Goal: Task Accomplishment & Management: Manage account settings

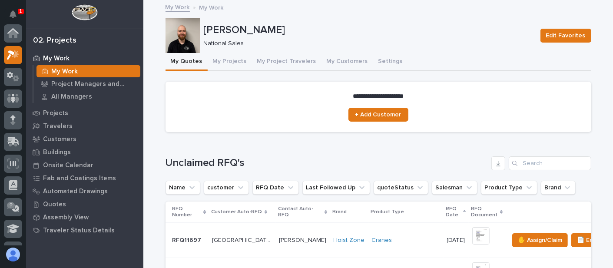
click at [230, 64] on button "My Projects" at bounding box center [230, 62] width 44 height 18
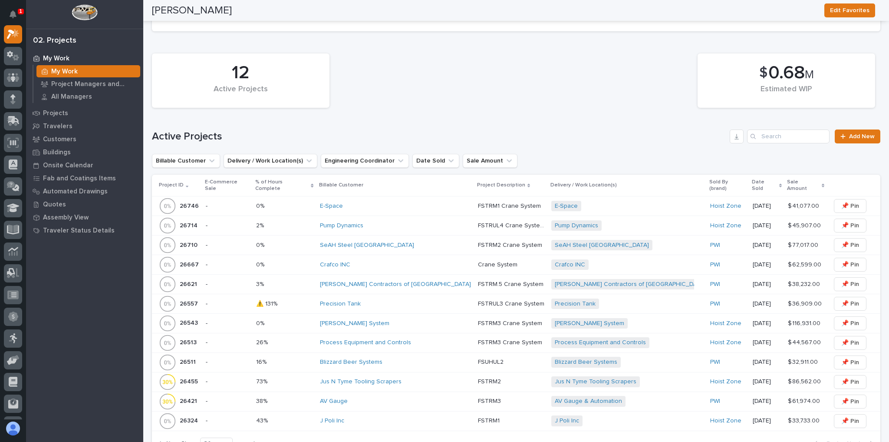
scroll to position [174, 0]
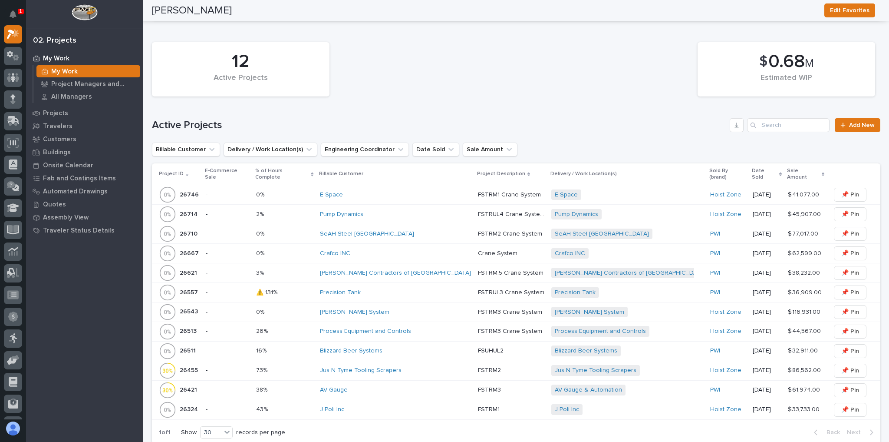
click at [440, 267] on div "Blizzard Beer Systems" at bounding box center [395, 350] width 151 height 14
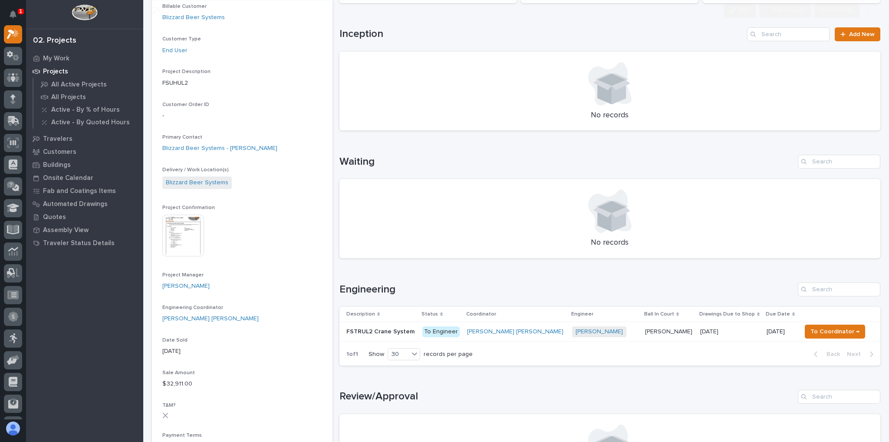
scroll to position [243, 0]
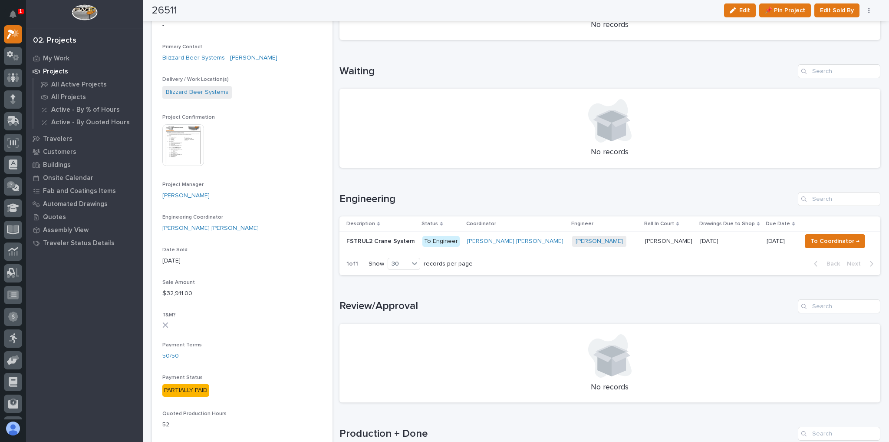
click at [416, 234] on div "FSTRUL2 Crane System FSTRUL2 Crane System" at bounding box center [380, 241] width 69 height 14
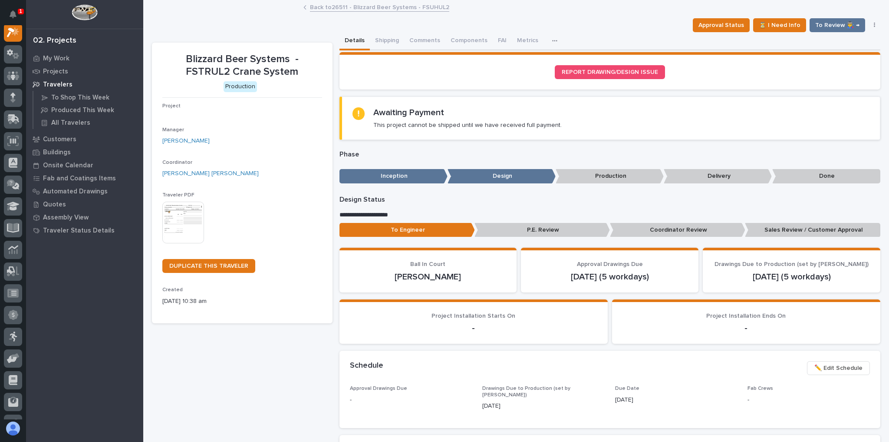
scroll to position [22, 0]
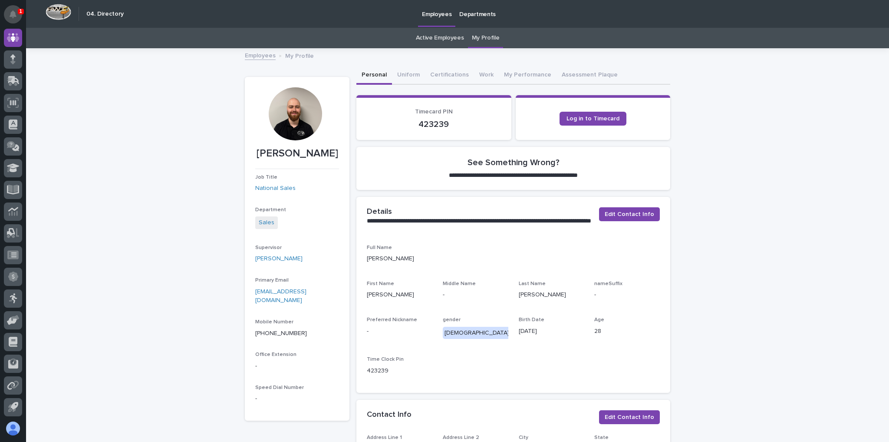
click at [11, 10] on button "Notifications" at bounding box center [13, 14] width 18 height 18
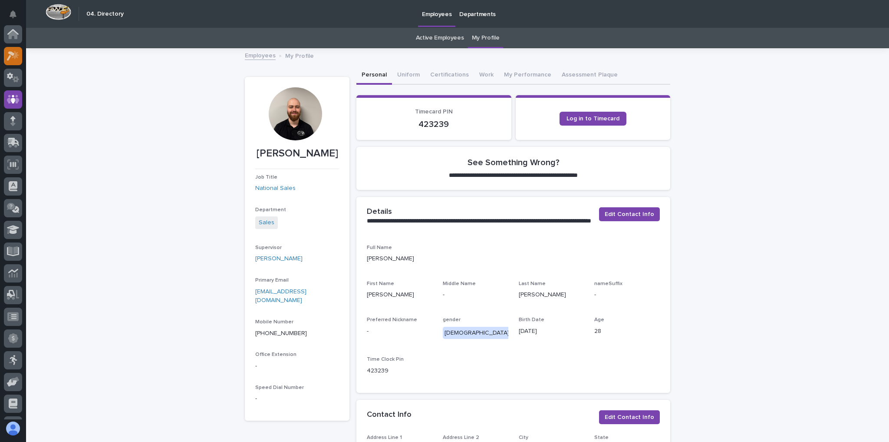
click at [16, 57] on icon at bounding box center [15, 55] width 7 height 9
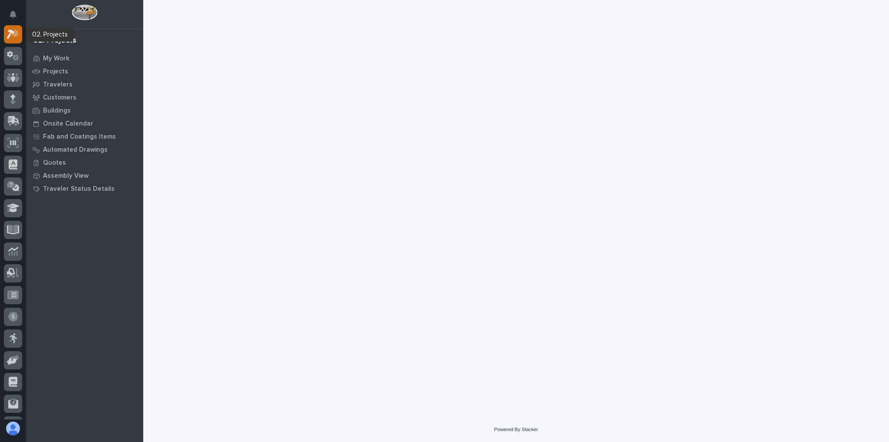
click at [16, 37] on icon at bounding box center [13, 34] width 13 height 10
click at [14, 38] on icon at bounding box center [13, 34] width 13 height 10
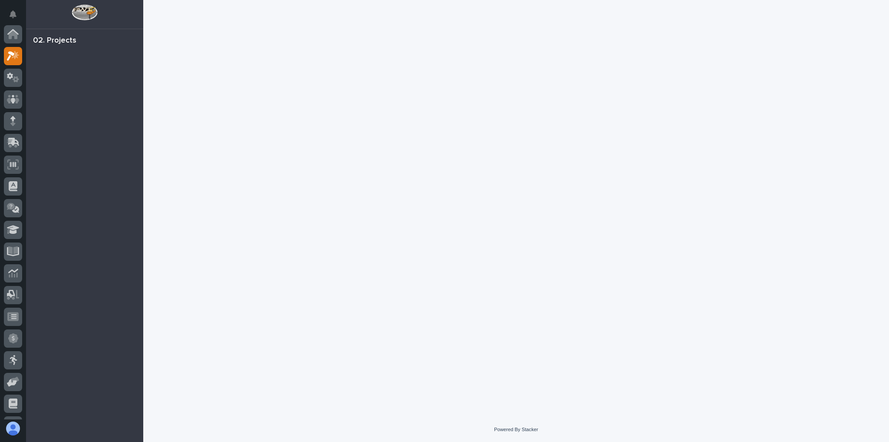
scroll to position [22, 0]
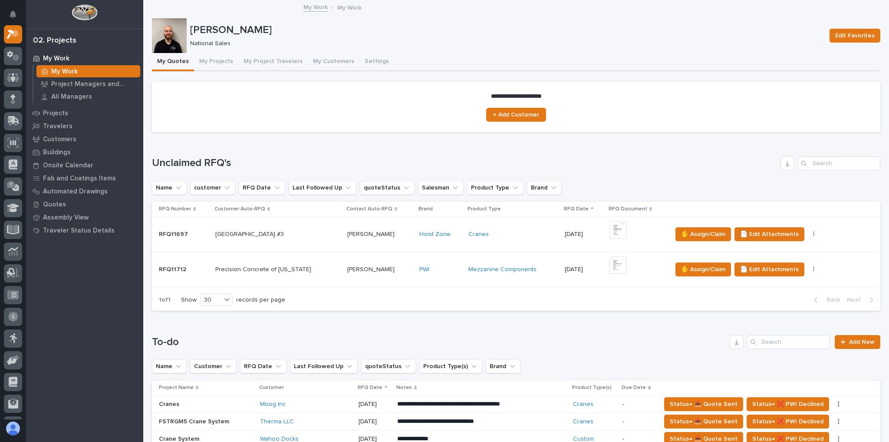
scroll to position [139, 0]
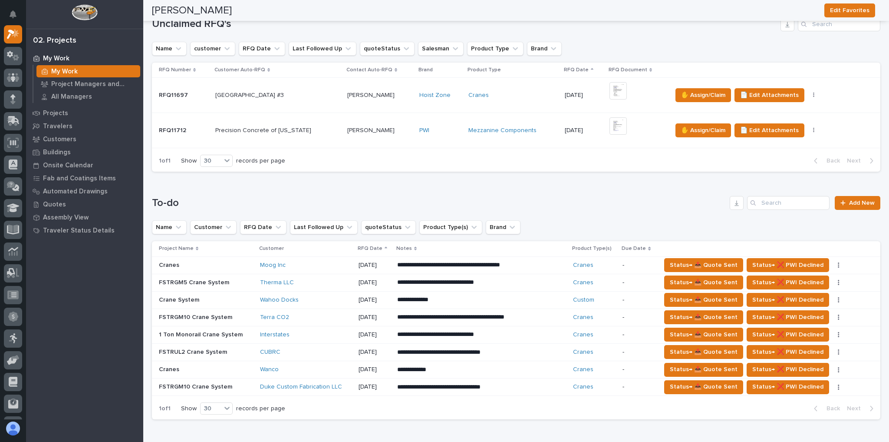
click at [295, 366] on div "Wanco" at bounding box center [306, 369] width 92 height 7
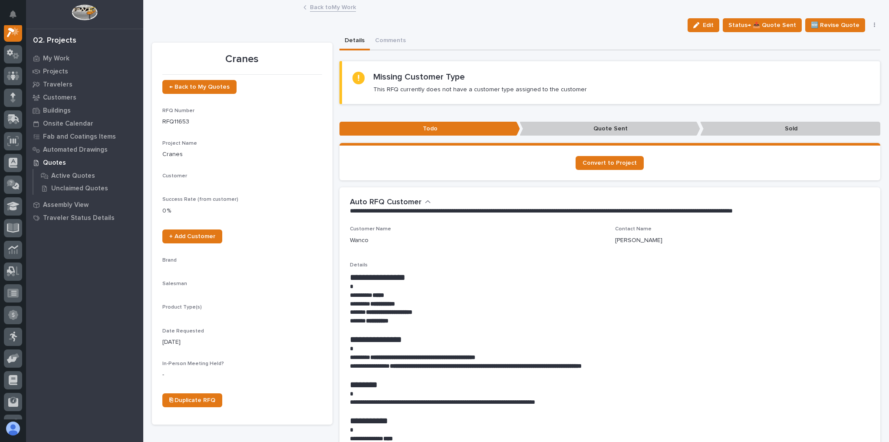
scroll to position [22, 0]
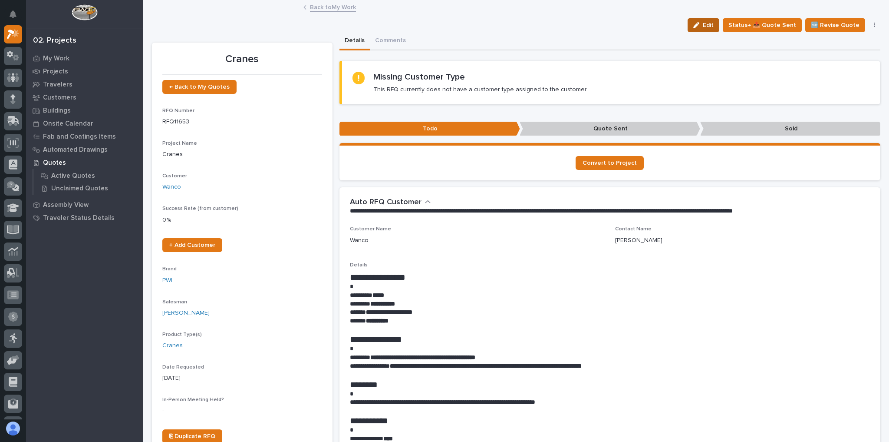
click at [714, 27] on span "Edit" at bounding box center [708, 25] width 11 height 8
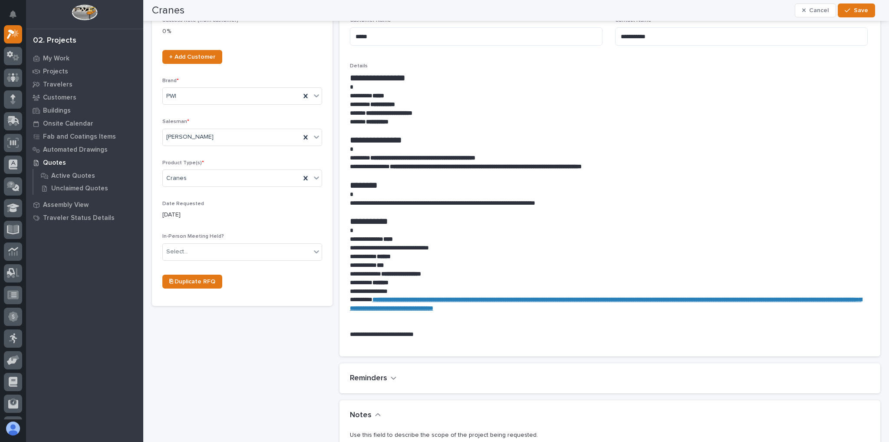
scroll to position [347, 0]
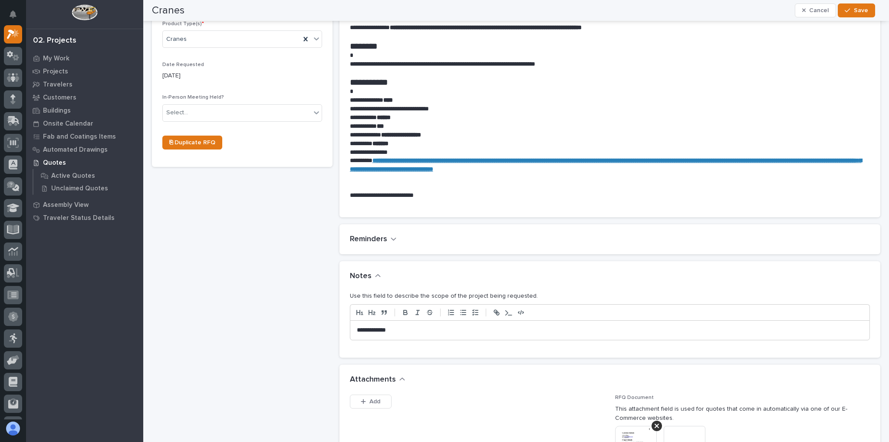
click at [403, 326] on p "**********" at bounding box center [608, 330] width 503 height 9
click at [850, 12] on icon "button" at bounding box center [847, 10] width 5 height 6
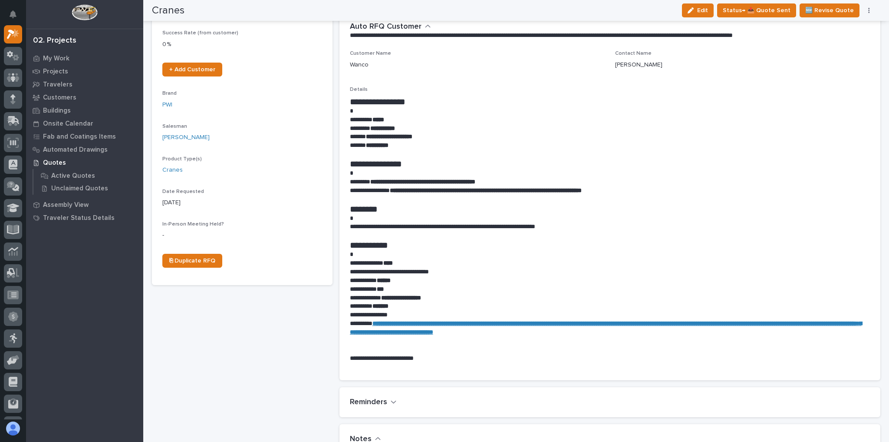
scroll to position [0, 0]
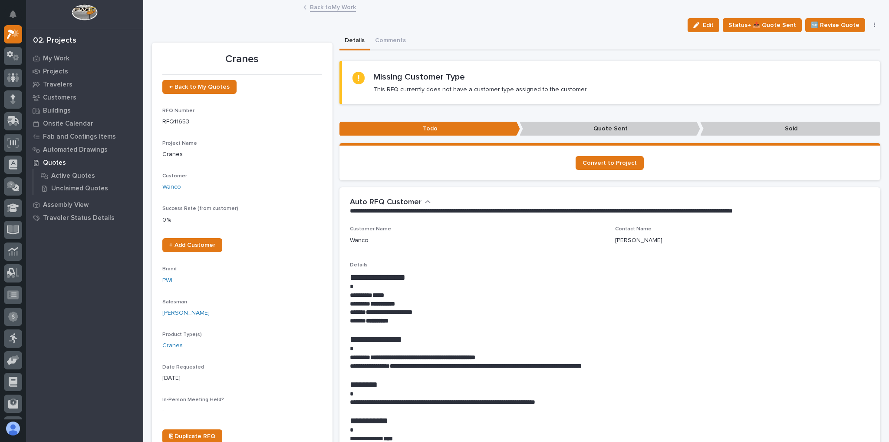
click at [320, 6] on link "Back to My Work" at bounding box center [333, 7] width 46 height 10
